Goal: Navigation & Orientation: Find specific page/section

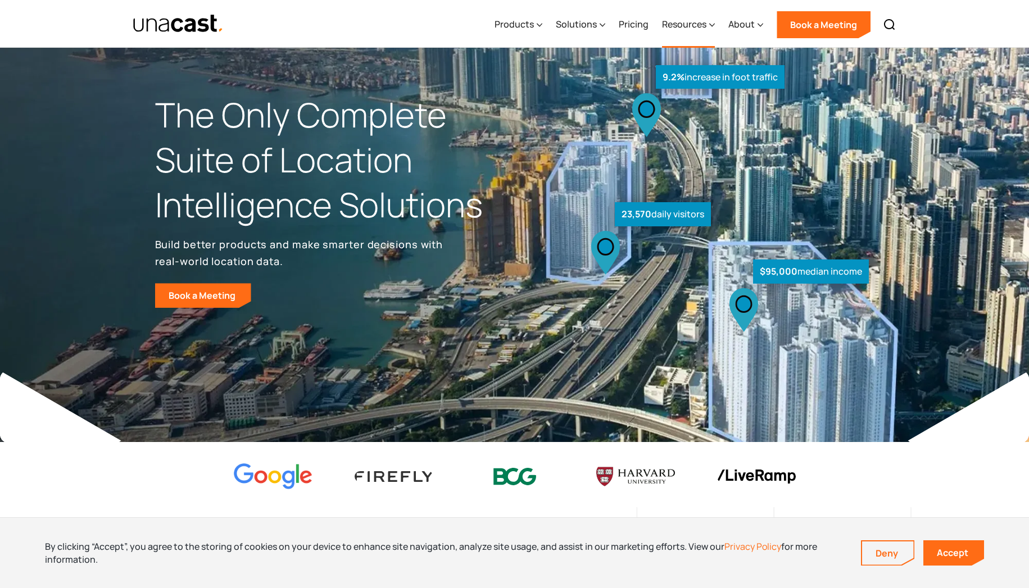
click at [694, 22] on div "Resources" at bounding box center [684, 23] width 44 height 13
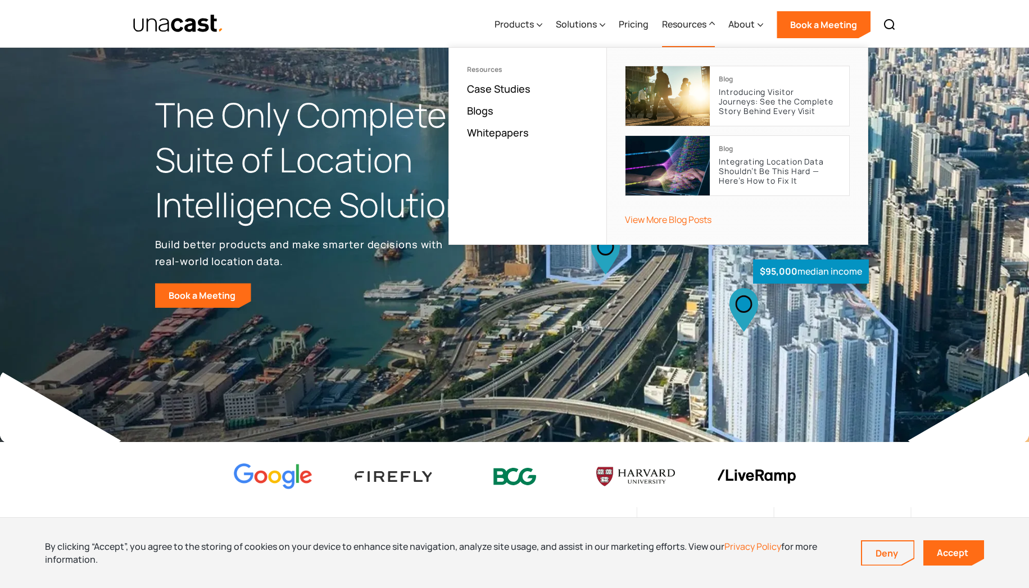
click at [695, 21] on div "Resources" at bounding box center [684, 23] width 44 height 13
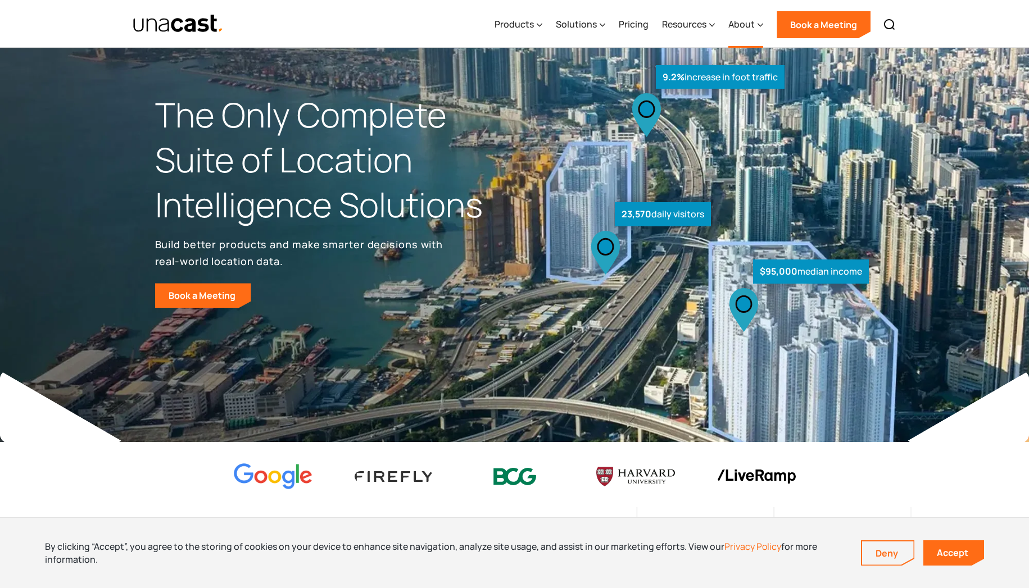
click at [735, 22] on div "About" at bounding box center [741, 23] width 26 height 13
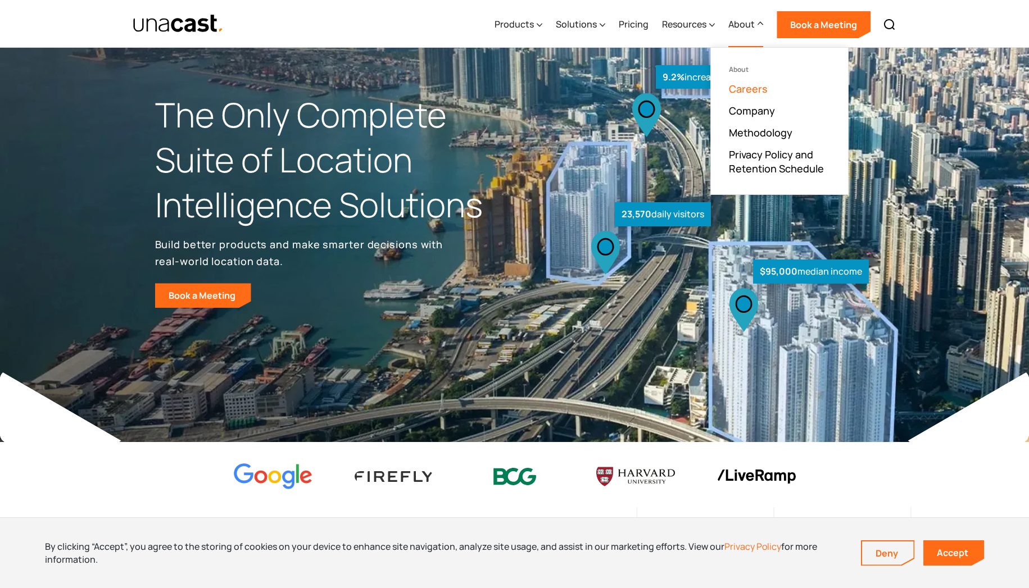
click at [742, 90] on link "Careers" at bounding box center [748, 88] width 39 height 13
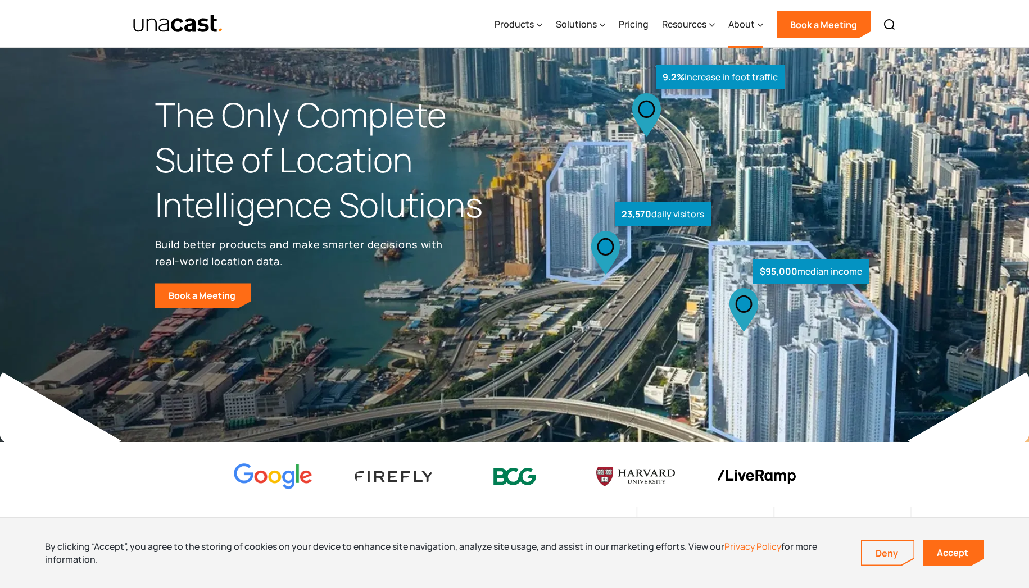
click at [753, 25] on div "About" at bounding box center [741, 23] width 26 height 13
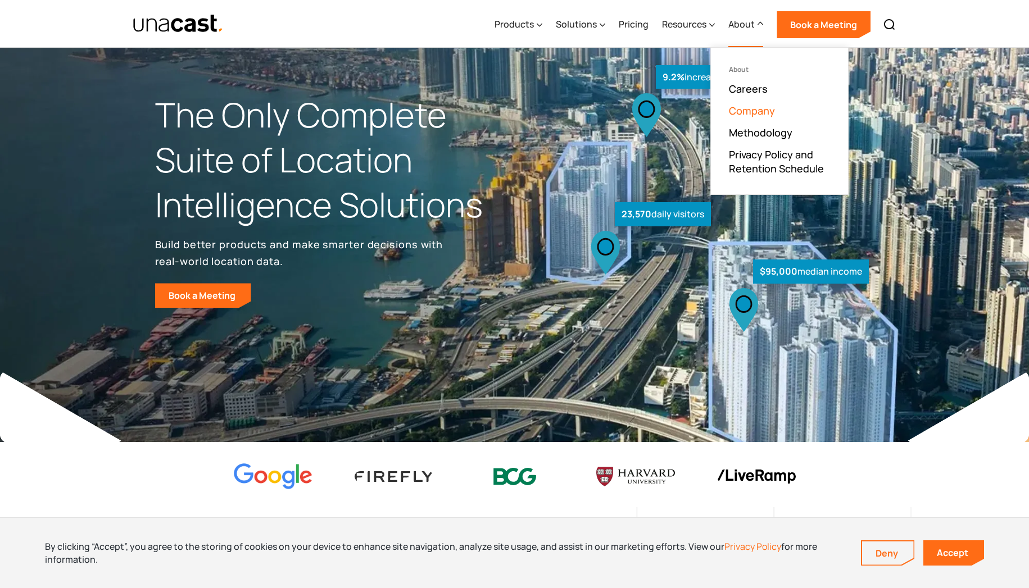
click at [743, 107] on link "Company" at bounding box center [752, 110] width 46 height 13
